Goal: Find contact information: Find contact information

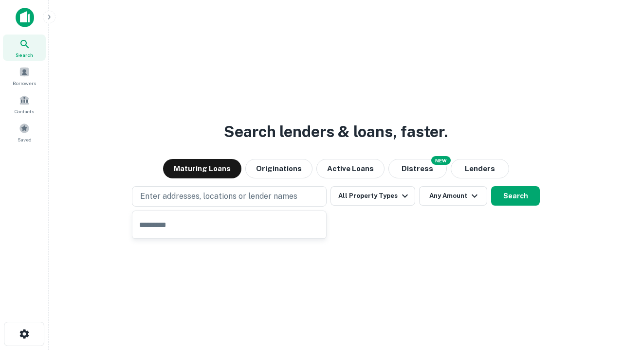
type input "**********"
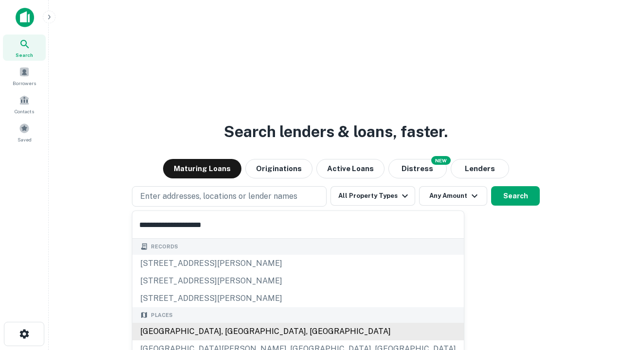
click at [233, 332] on div "Santa Monica, CA, USA" at bounding box center [297, 332] width 331 height 18
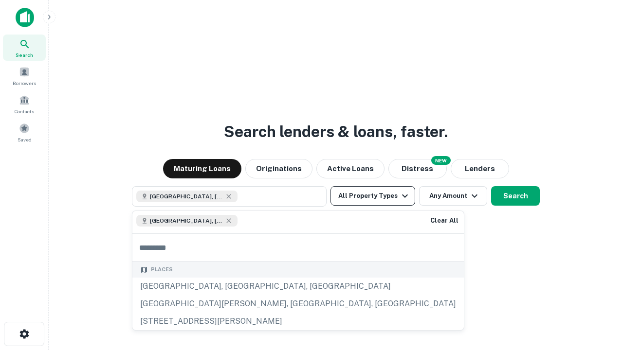
click at [373, 196] on button "All Property Types" at bounding box center [372, 195] width 85 height 19
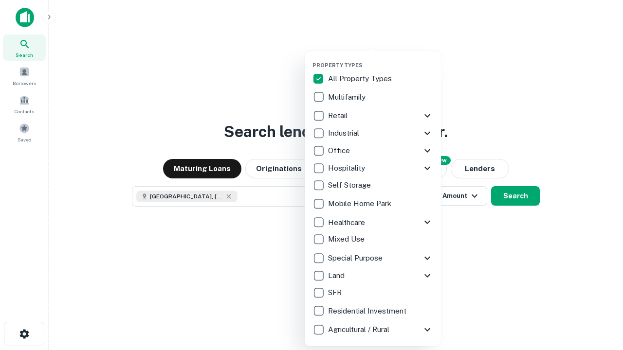
click at [381, 59] on button "button" at bounding box center [380, 59] width 136 height 0
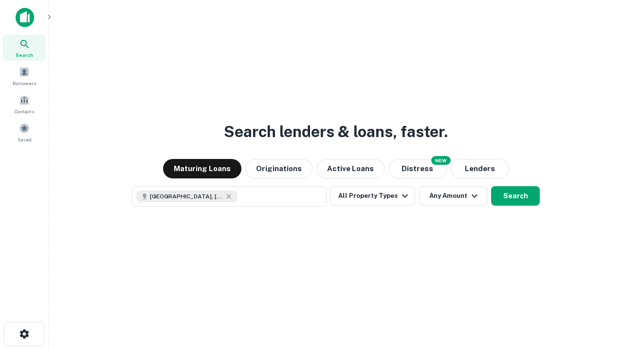
scroll to position [16, 0]
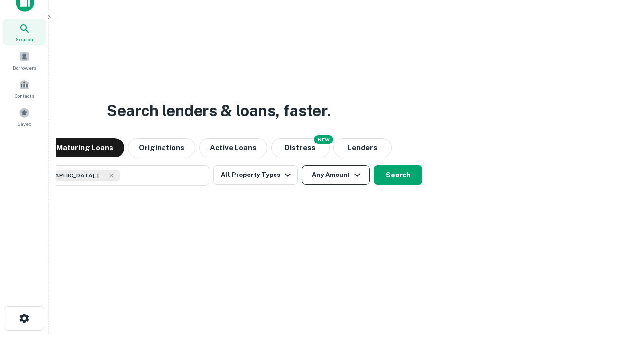
click at [302, 165] on button "Any Amount" at bounding box center [336, 174] width 68 height 19
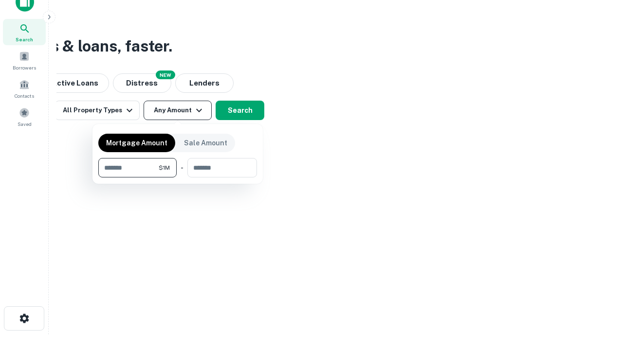
type input "*******"
click at [178, 178] on button "button" at bounding box center [177, 178] width 159 height 0
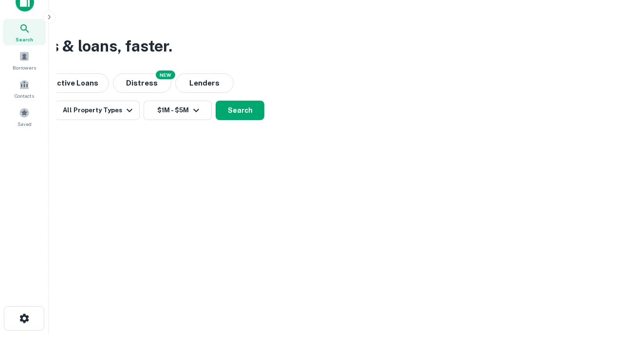
scroll to position [5, 180]
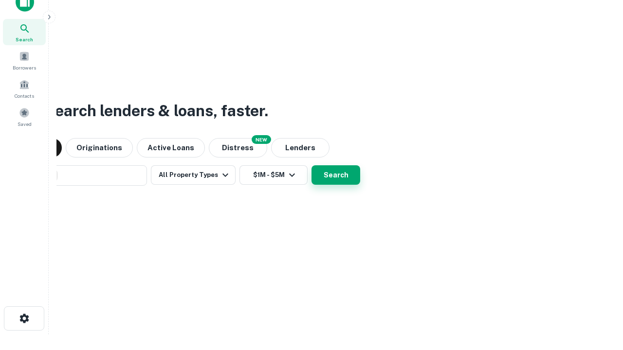
click at [312, 165] on button "Search" at bounding box center [336, 174] width 49 height 19
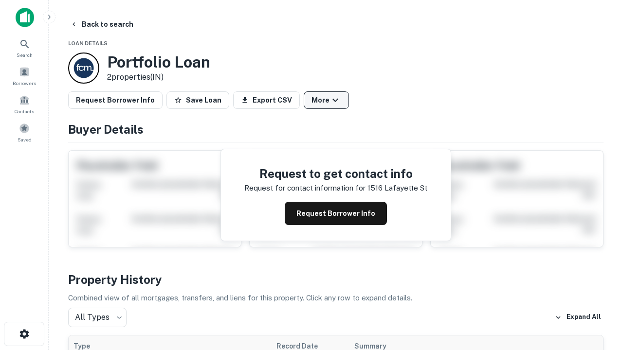
click at [326, 100] on button "More" at bounding box center [326, 101] width 45 height 18
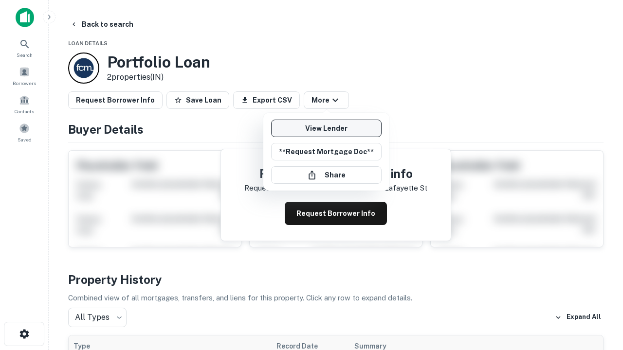
click at [326, 128] on link "View Lender" at bounding box center [326, 129] width 110 height 18
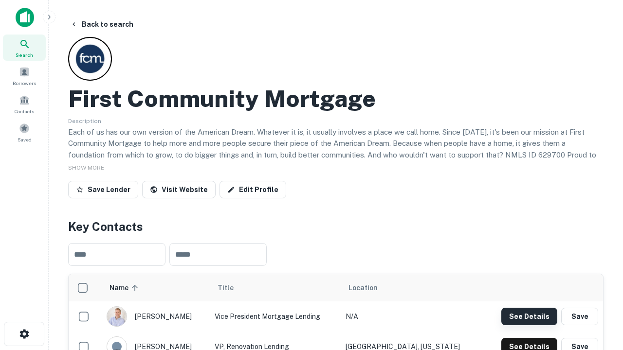
click at [529, 316] on button "See Details" at bounding box center [529, 317] width 56 height 18
